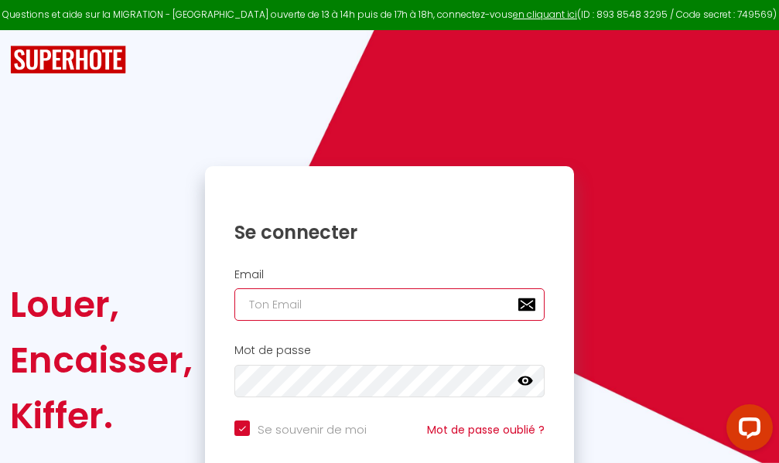
click at [316, 300] on input "email" at bounding box center [389, 305] width 310 height 32
type input "m"
checkbox input "true"
type input "ma"
checkbox input "true"
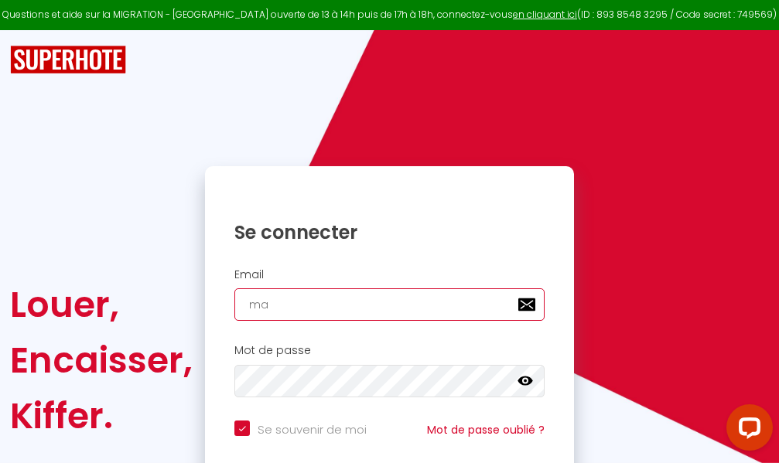
type input "mar"
checkbox input "true"
type input "marc"
checkbox input "true"
type input "marcd"
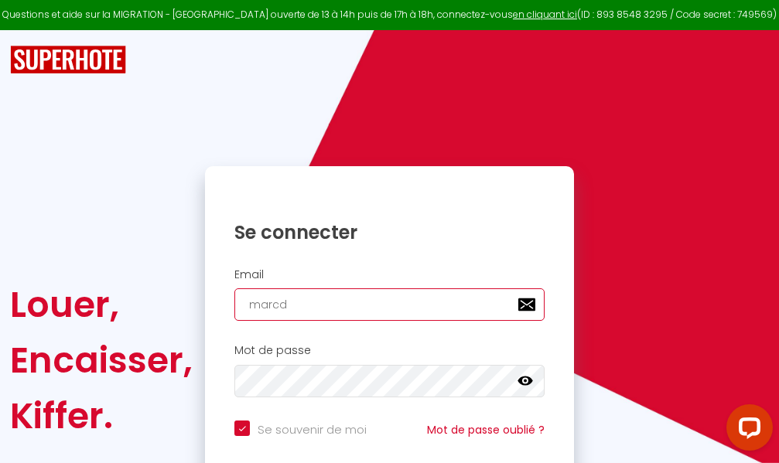
checkbox input "true"
type input "marcdp"
checkbox input "true"
type input "marcdpo"
checkbox input "true"
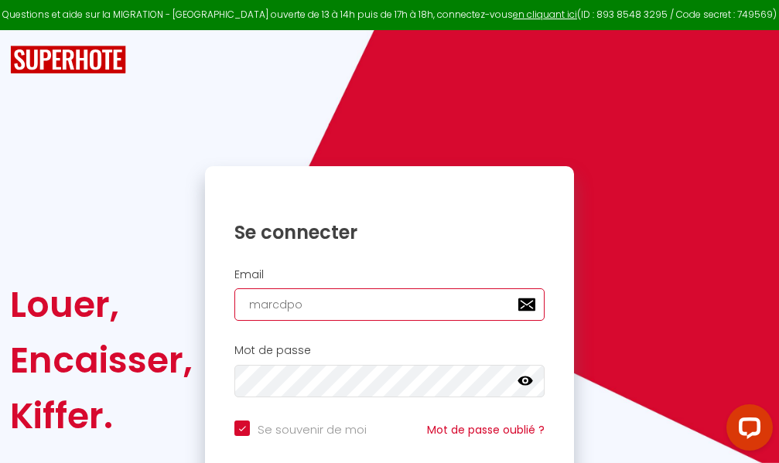
type input "marcdpoz"
checkbox input "true"
type input "marcdpoz."
checkbox input "true"
type input "marcdpoz.l"
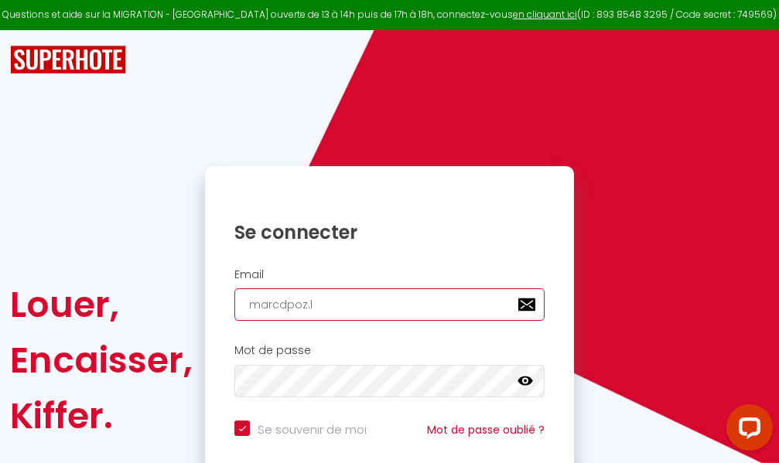
checkbox input "true"
type input "marcdpoz.lo"
checkbox input "true"
type input "marcdpoz.loc"
checkbox input "true"
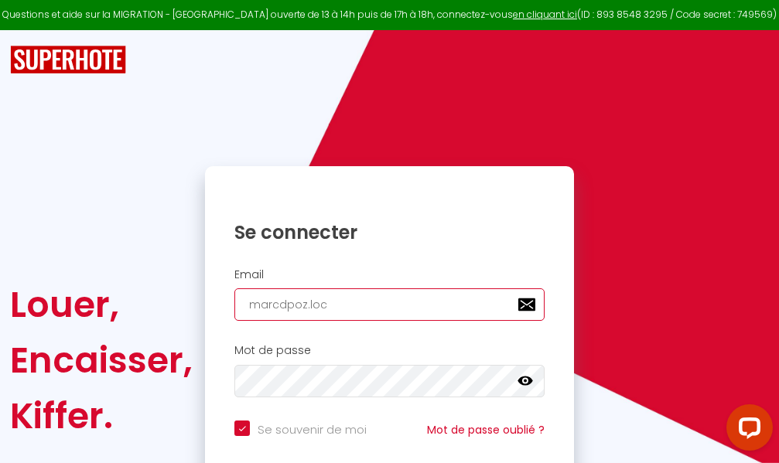
type input "marcdpoz.loca"
checkbox input "true"
type input "marcdpoz.locat"
checkbox input "true"
type input "marcdpoz.locati"
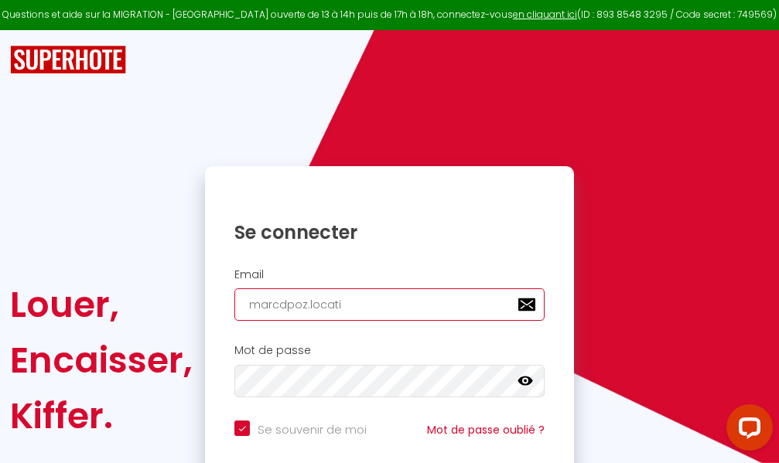
checkbox input "true"
type input "marcdpoz.locatio"
checkbox input "true"
type input "marcdpoz.location"
checkbox input "true"
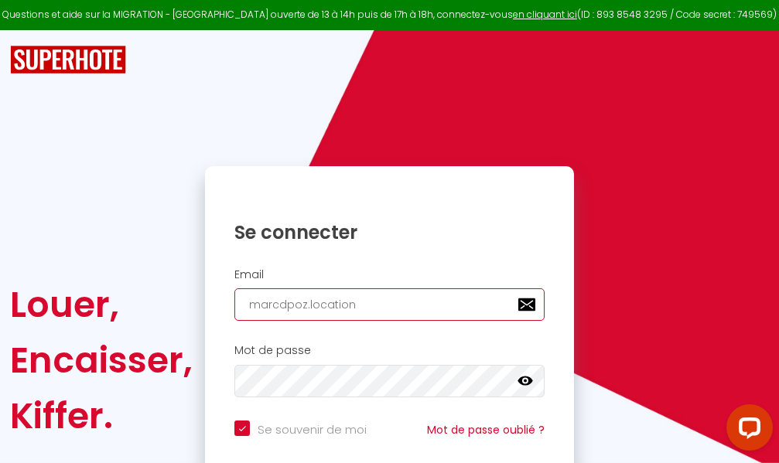
type input "marcdpoz.location@"
checkbox input "true"
type input "marcdpoz.location@g"
checkbox input "true"
type input "marcdpoz.location@gm"
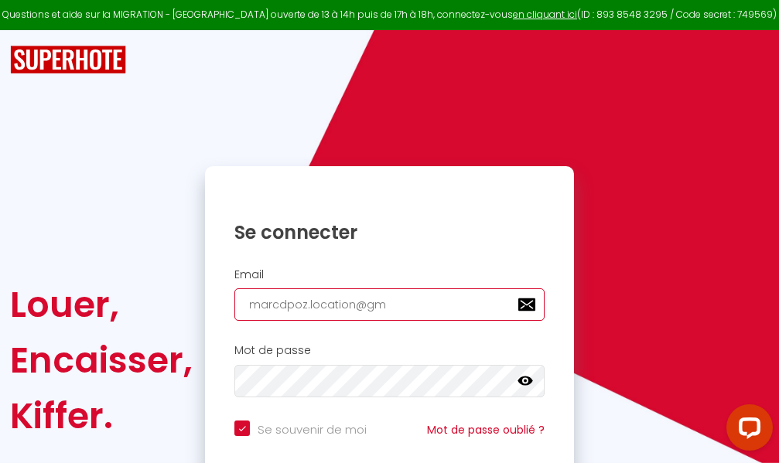
checkbox input "true"
type input "marcdpoz.location@gma"
checkbox input "true"
type input "marcdpoz.location@gmai"
checkbox input "true"
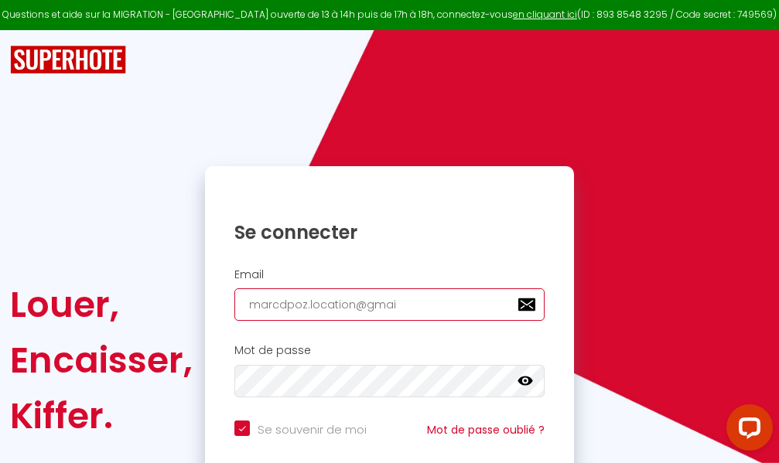
type input "[EMAIL_ADDRESS]"
checkbox input "true"
type input "[EMAIL_ADDRESS]."
checkbox input "true"
type input "marcdpoz.location@gmail.c"
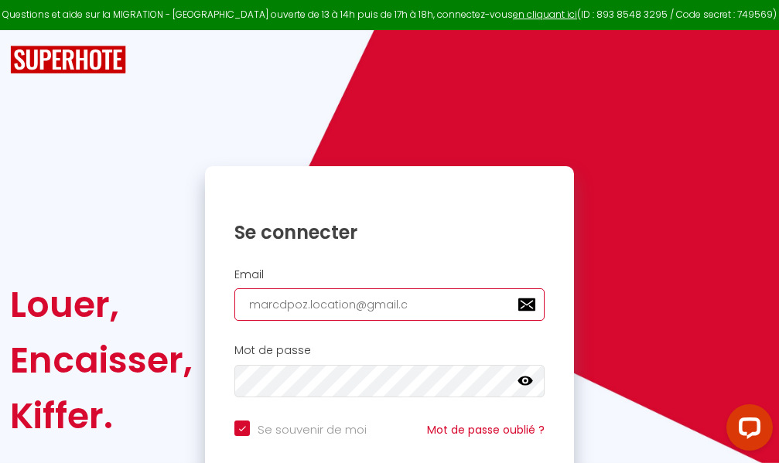
checkbox input "true"
type input "[EMAIL_ADDRESS][DOMAIN_NAME]"
checkbox input "true"
type input "[EMAIL_ADDRESS][DOMAIN_NAME]"
checkbox input "true"
